Goal: Task Accomplishment & Management: Manage account settings

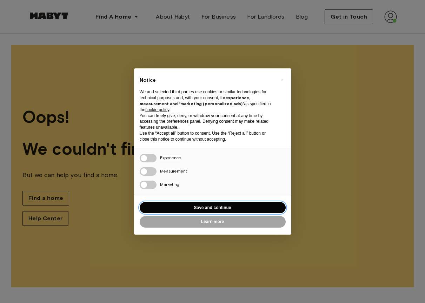
click at [209, 206] on button "Save and continue" at bounding box center [213, 208] width 146 height 12
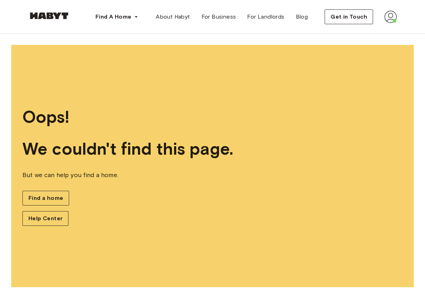
click at [387, 16] on img at bounding box center [390, 17] width 13 height 13
click at [370, 39] on div "Profile Log out" at bounding box center [376, 40] width 42 height 34
click at [394, 17] on img at bounding box center [390, 17] width 13 height 13
click at [373, 32] on span "Profile" at bounding box center [369, 33] width 18 height 8
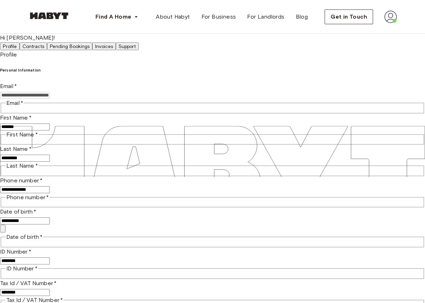
click at [116, 49] on button "Invoices" at bounding box center [104, 46] width 24 height 8
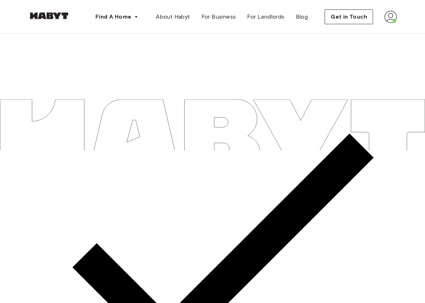
scroll to position [18, 0]
